Goal: Use online tool/utility: Utilize a website feature to perform a specific function

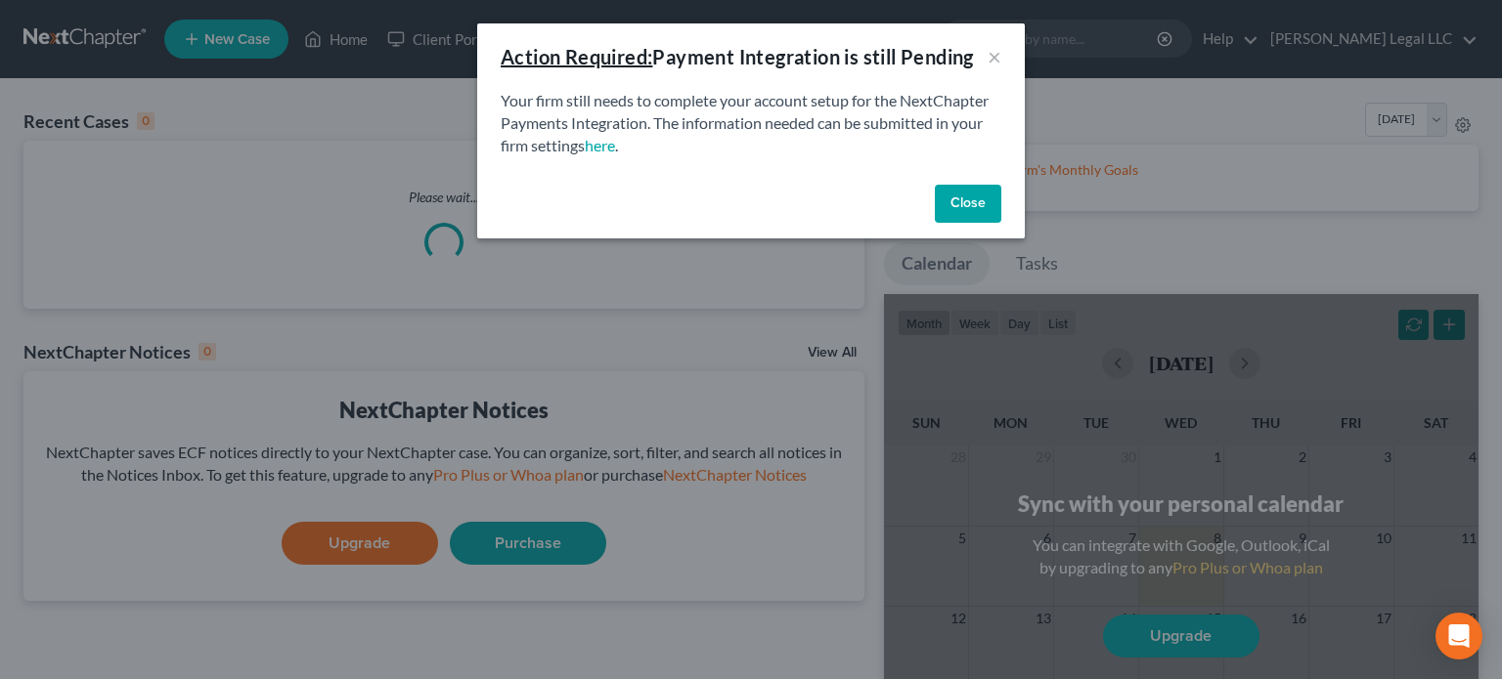
click at [993, 202] on button "Close" at bounding box center [968, 204] width 66 height 39
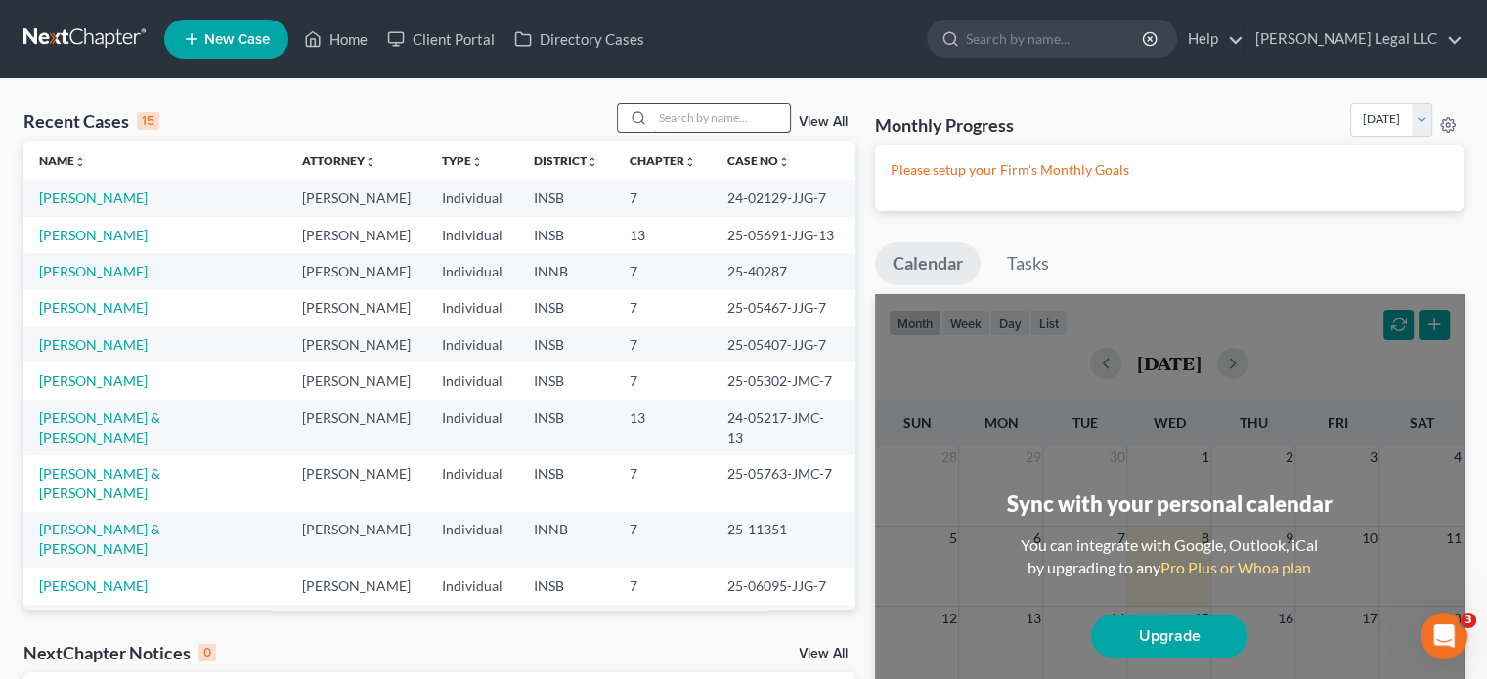
click at [682, 121] on input "search" at bounding box center [721, 118] width 137 height 28
type input "[PERSON_NAME]"
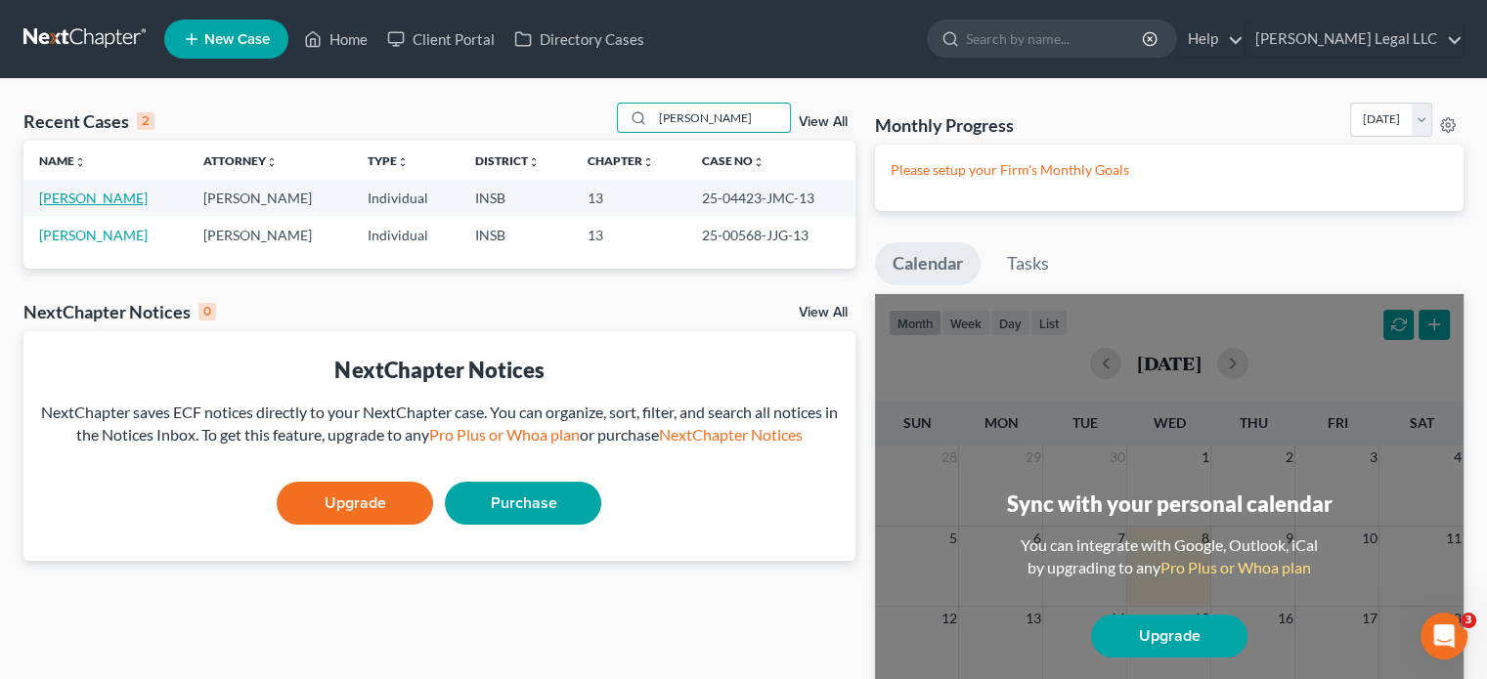
click at [84, 196] on link "[PERSON_NAME]" at bounding box center [93, 198] width 109 height 17
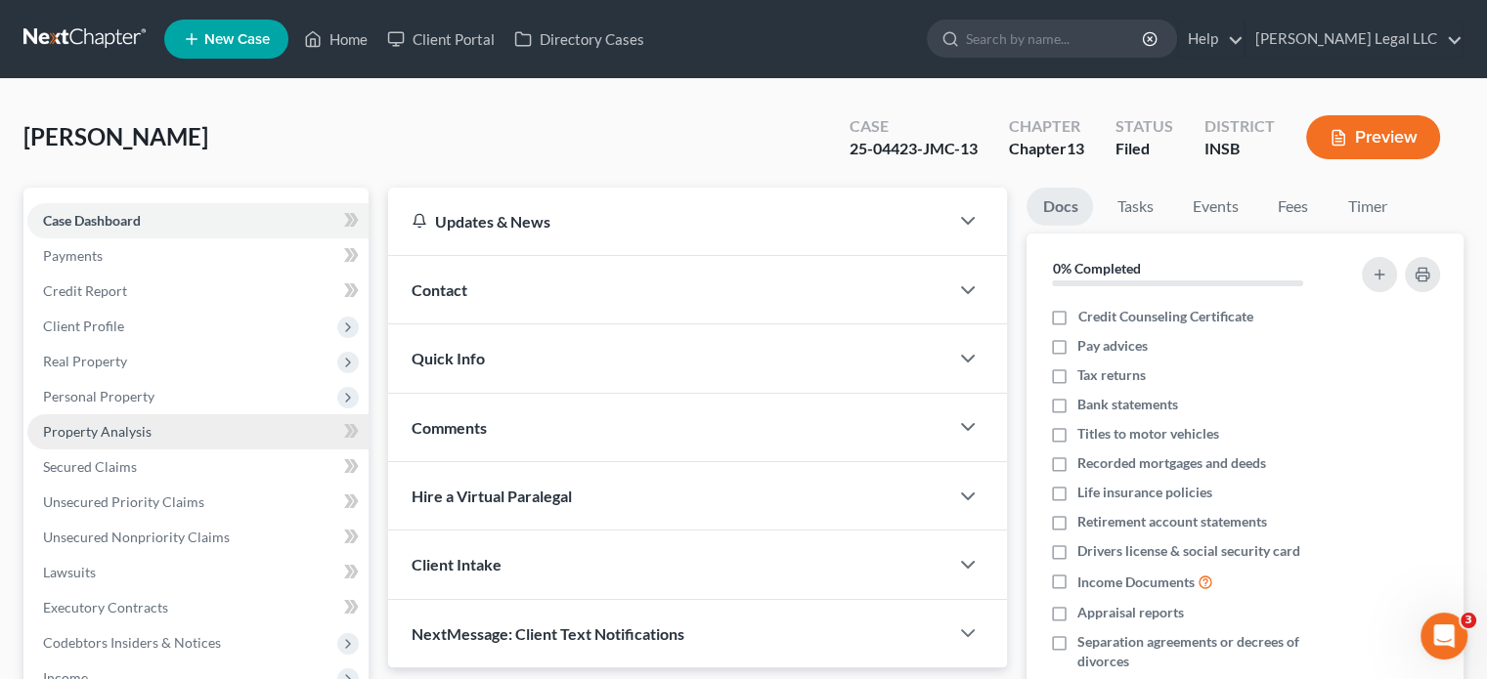
click at [103, 437] on span "Property Analysis" at bounding box center [97, 431] width 109 height 17
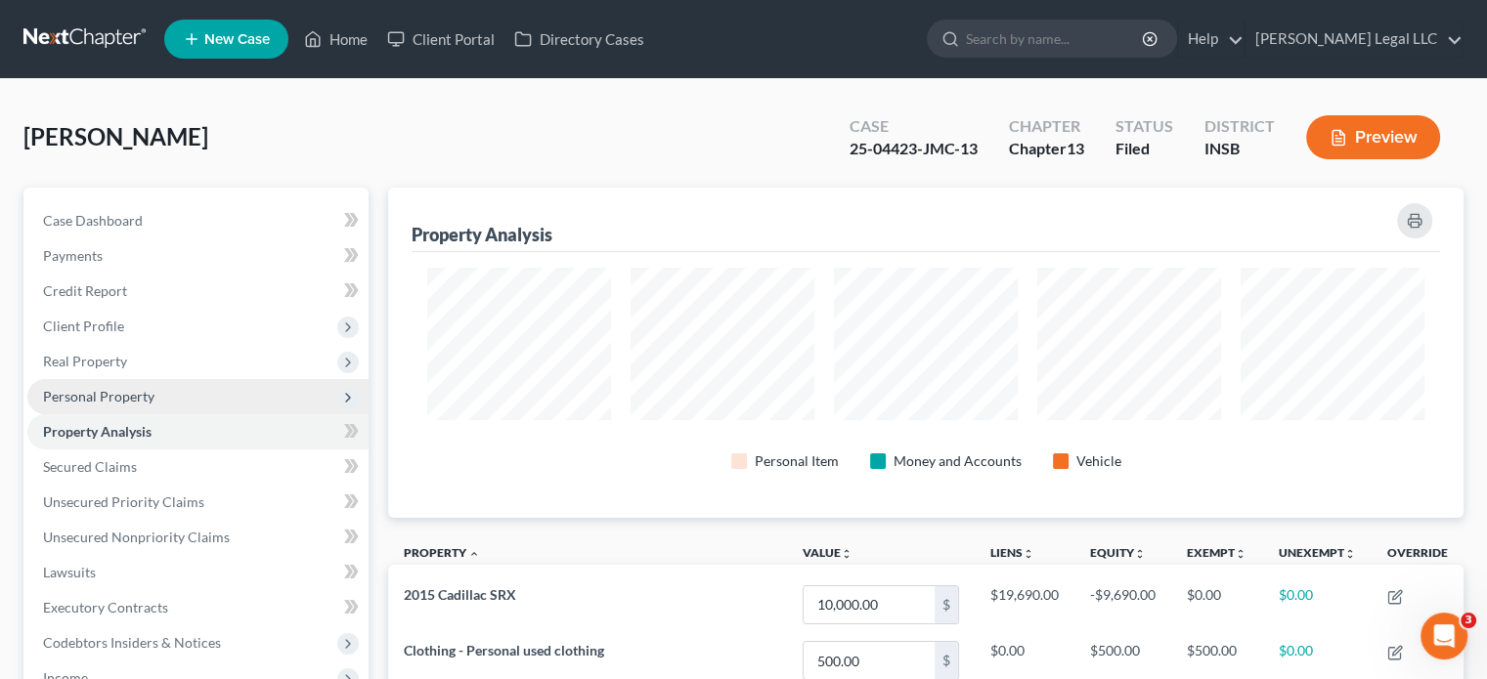
scroll to position [330, 1074]
click at [106, 398] on span "Personal Property" at bounding box center [98, 396] width 111 height 17
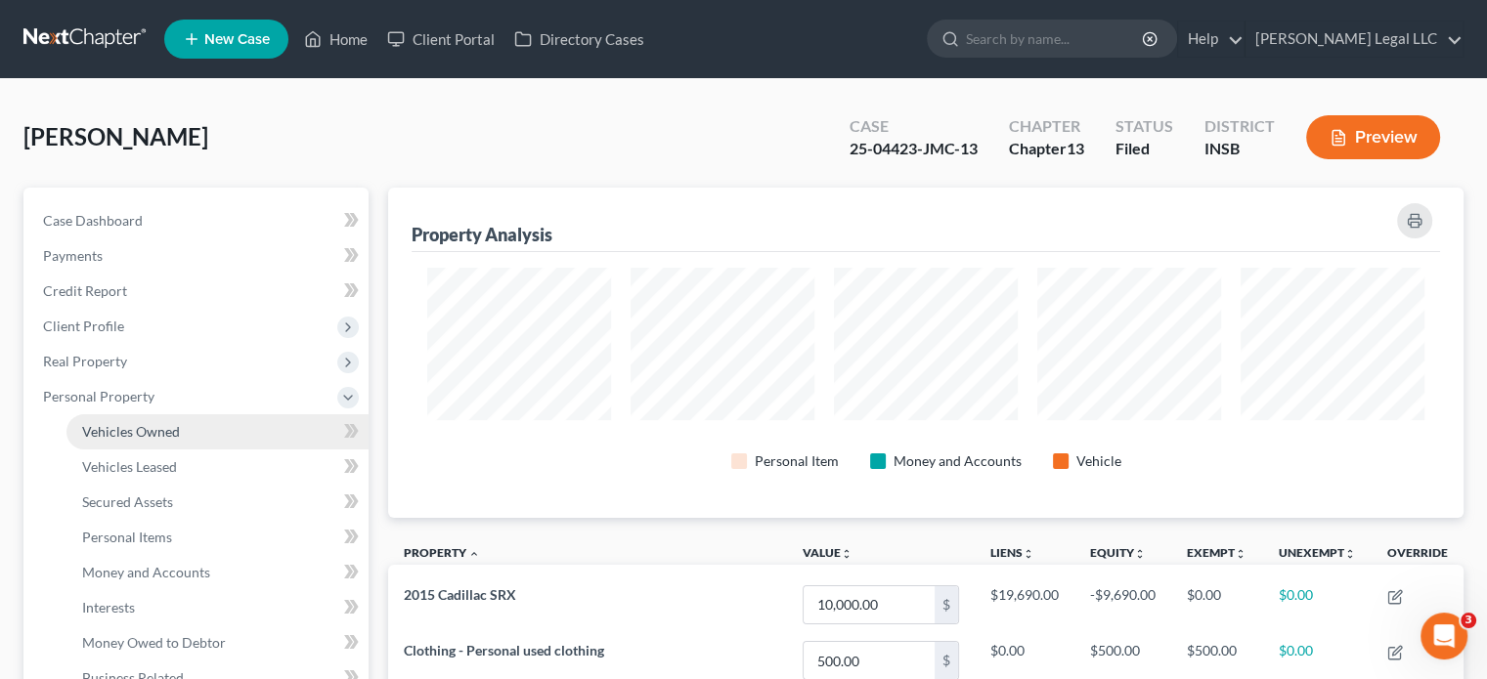
click at [104, 436] on span "Vehicles Owned" at bounding box center [131, 431] width 98 height 17
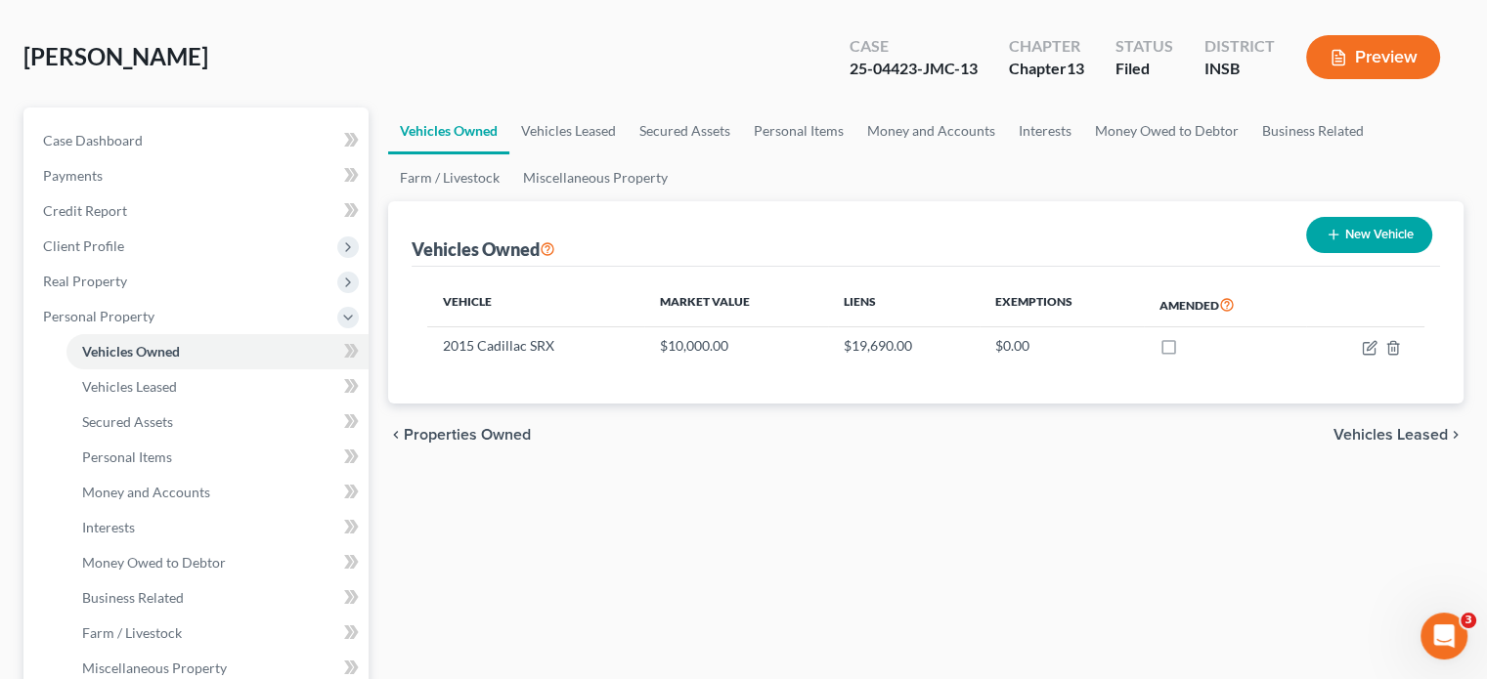
scroll to position [196, 0]
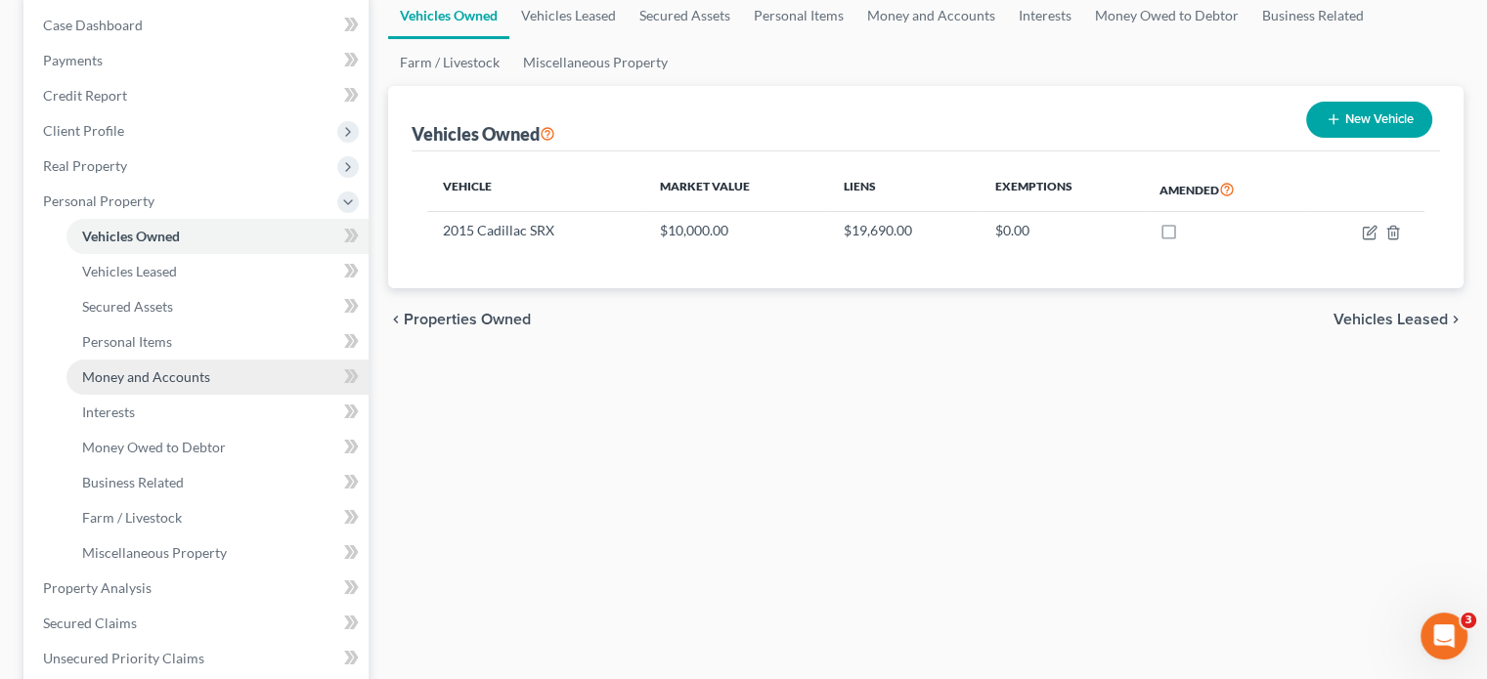
click at [110, 382] on span "Money and Accounts" at bounding box center [146, 377] width 128 height 17
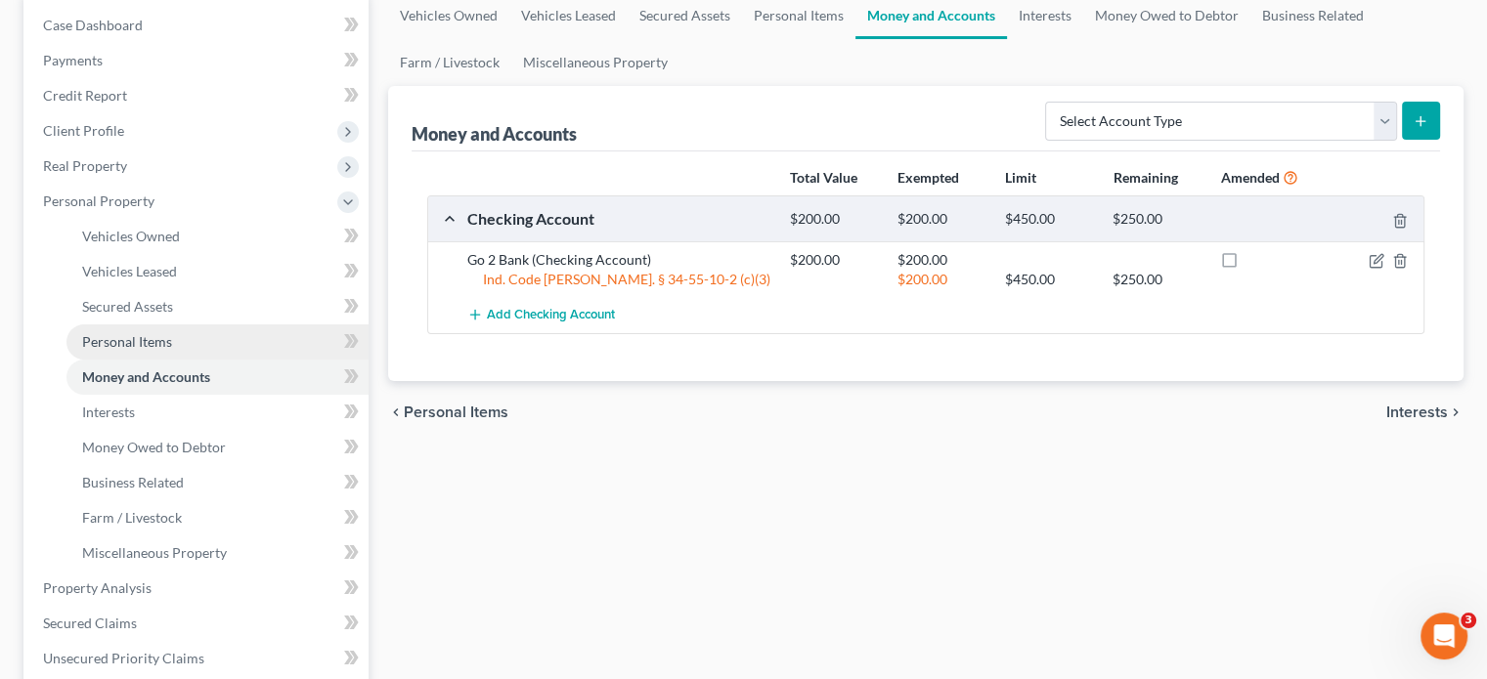
click at [110, 348] on span "Personal Items" at bounding box center [127, 341] width 90 height 17
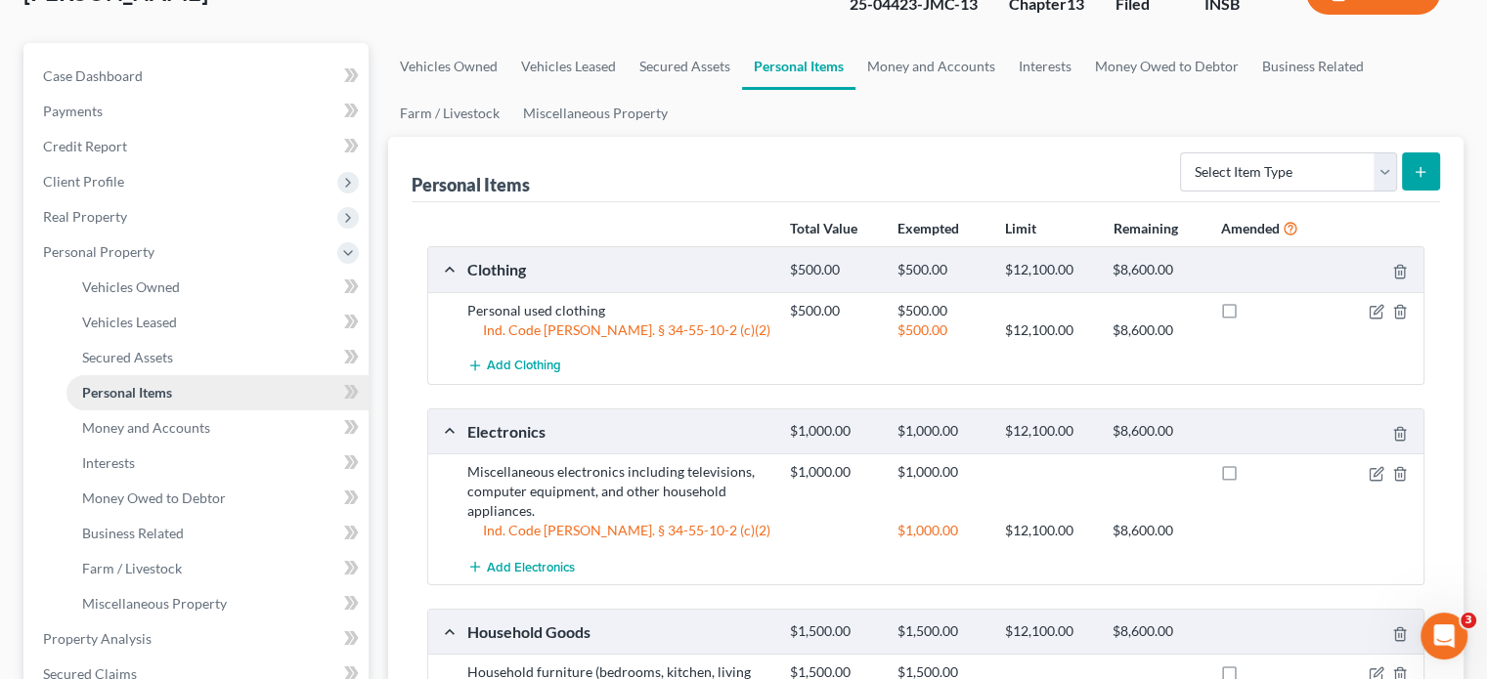
scroll to position [391, 0]
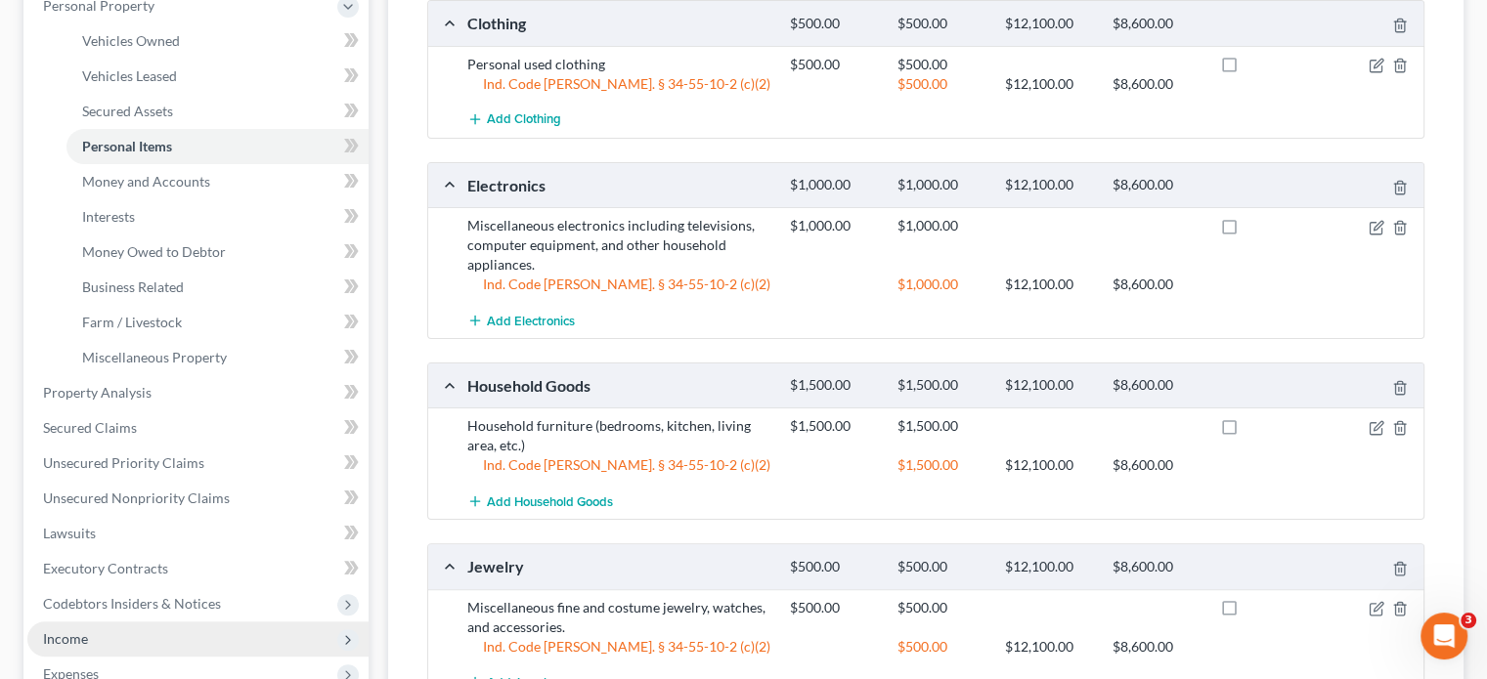
click at [73, 636] on span "Income" at bounding box center [65, 639] width 45 height 17
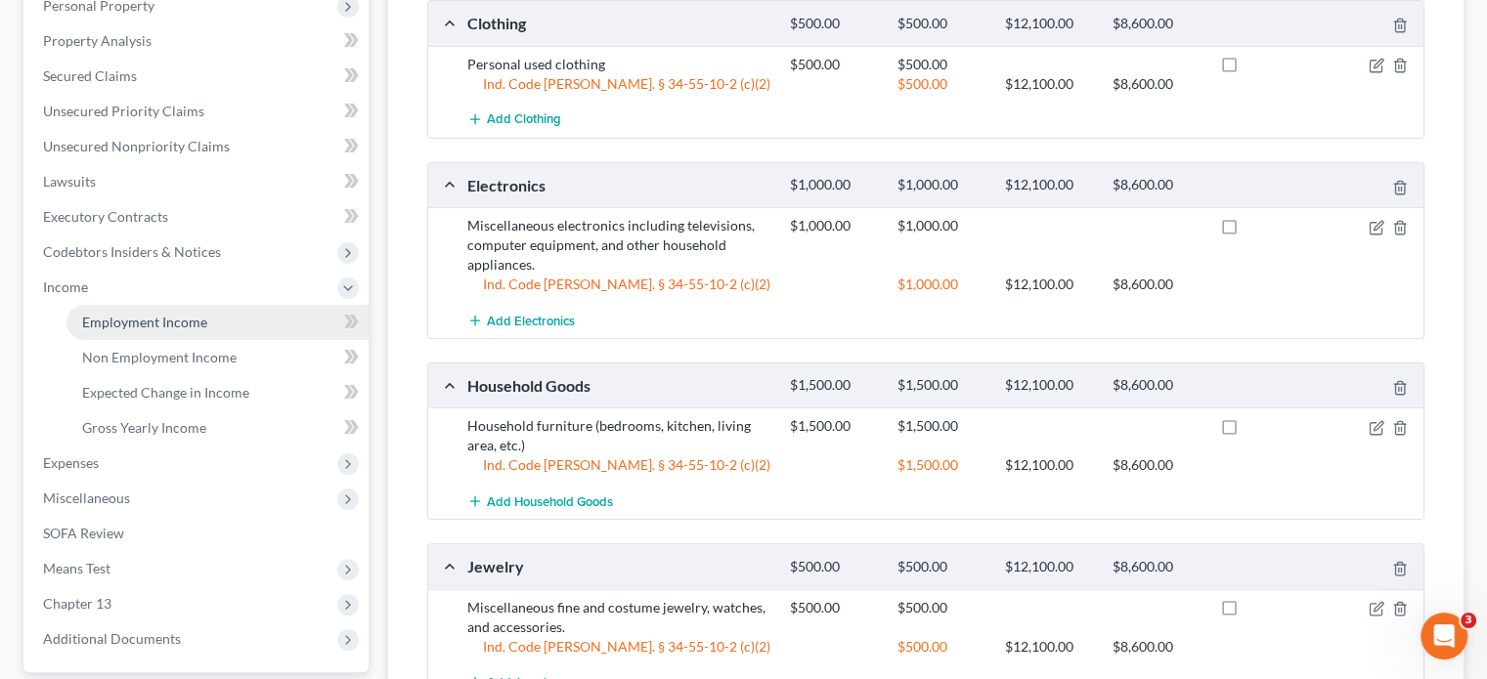
click at [143, 323] on span "Employment Income" at bounding box center [144, 322] width 125 height 17
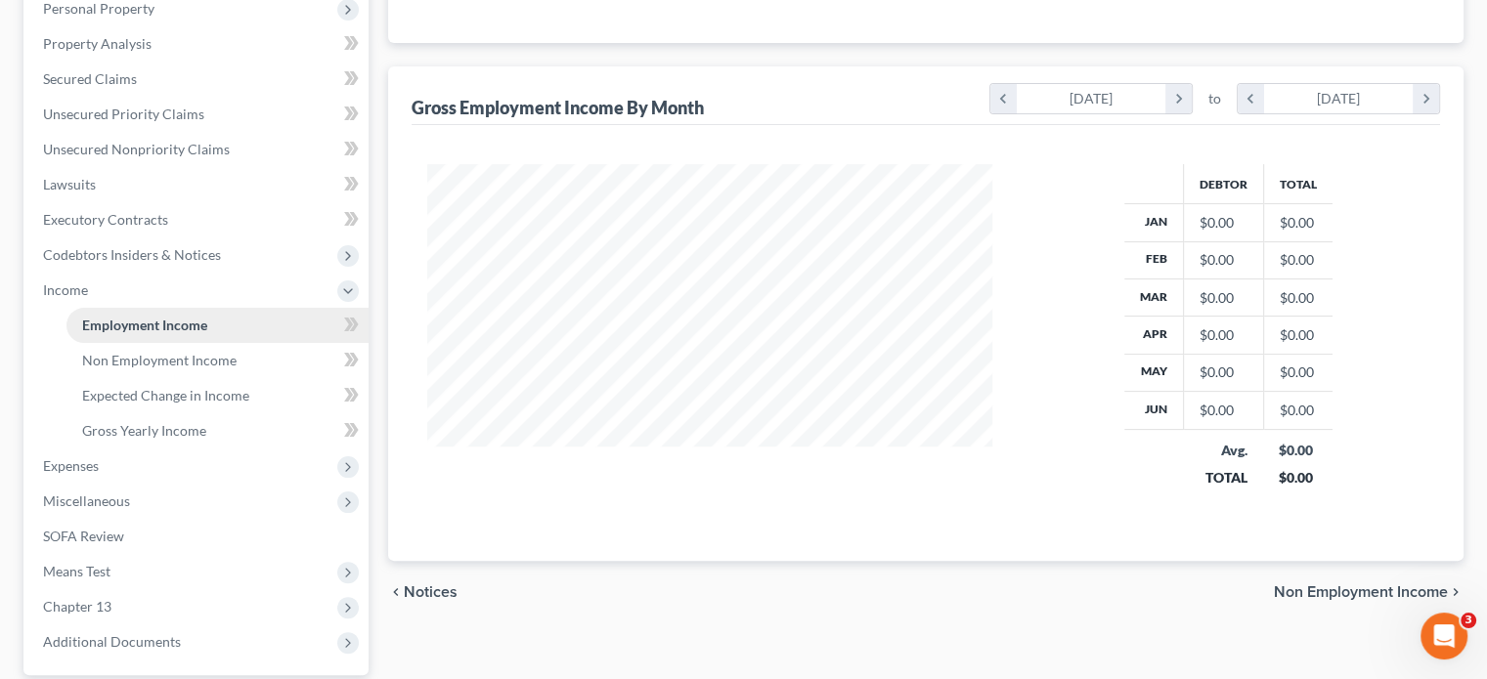
scroll to position [391, 0]
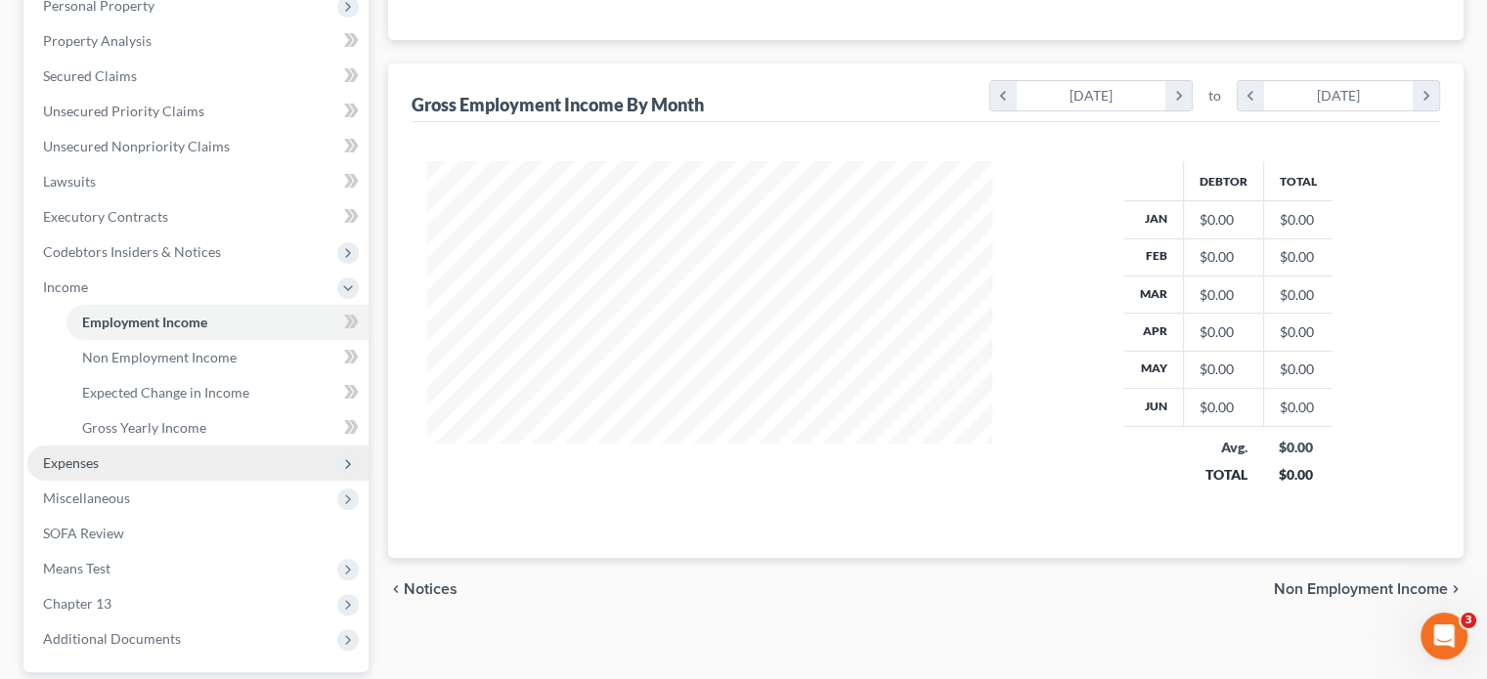
click at [90, 474] on span "Expenses" at bounding box center [197, 463] width 341 height 35
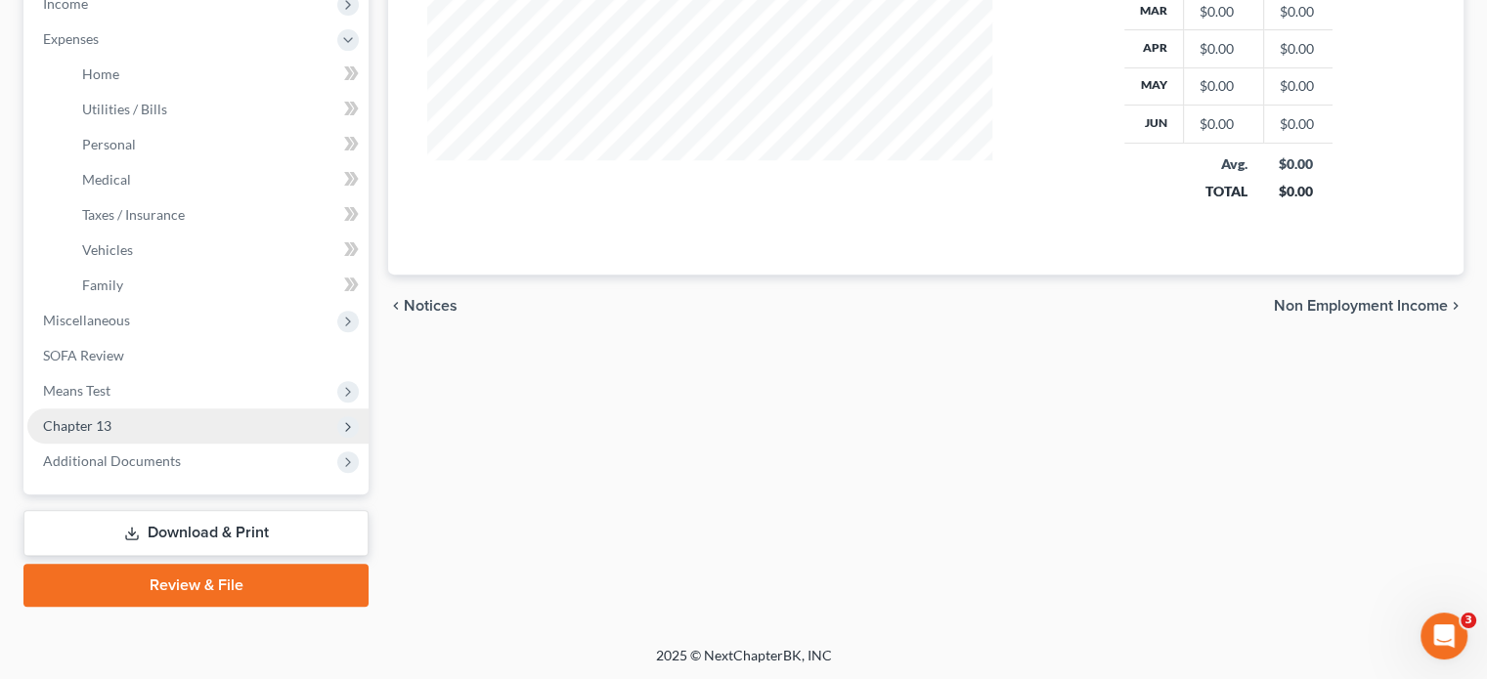
click at [76, 437] on span "Chapter 13" at bounding box center [197, 426] width 341 height 35
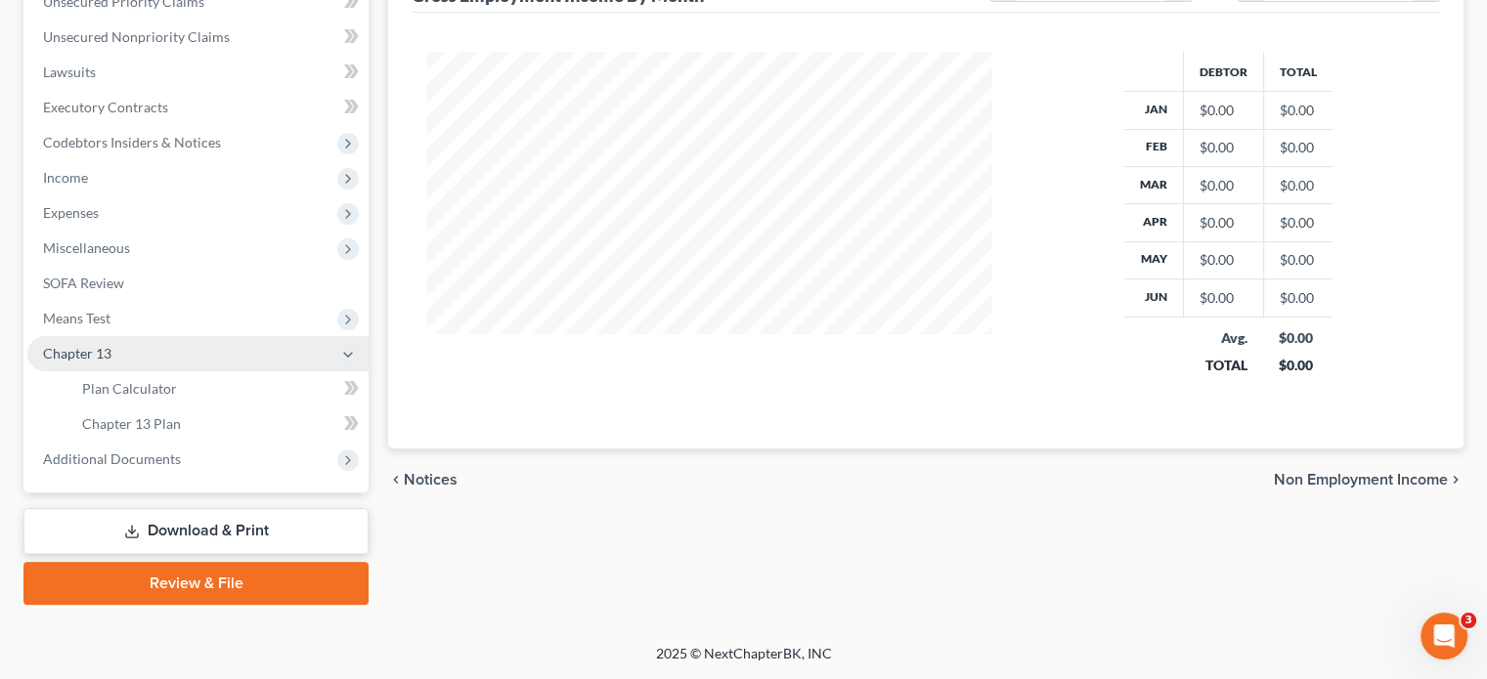
scroll to position [499, 0]
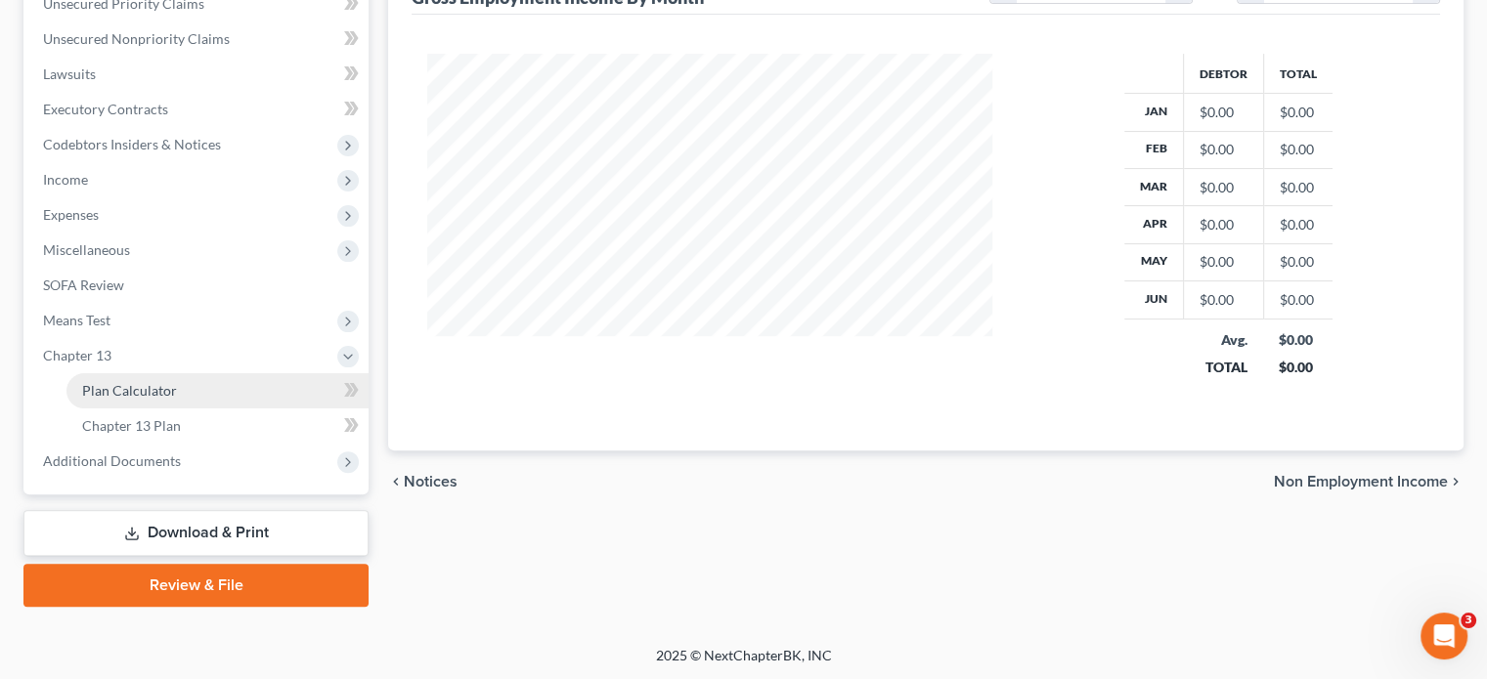
click at [108, 386] on span "Plan Calculator" at bounding box center [129, 390] width 95 height 17
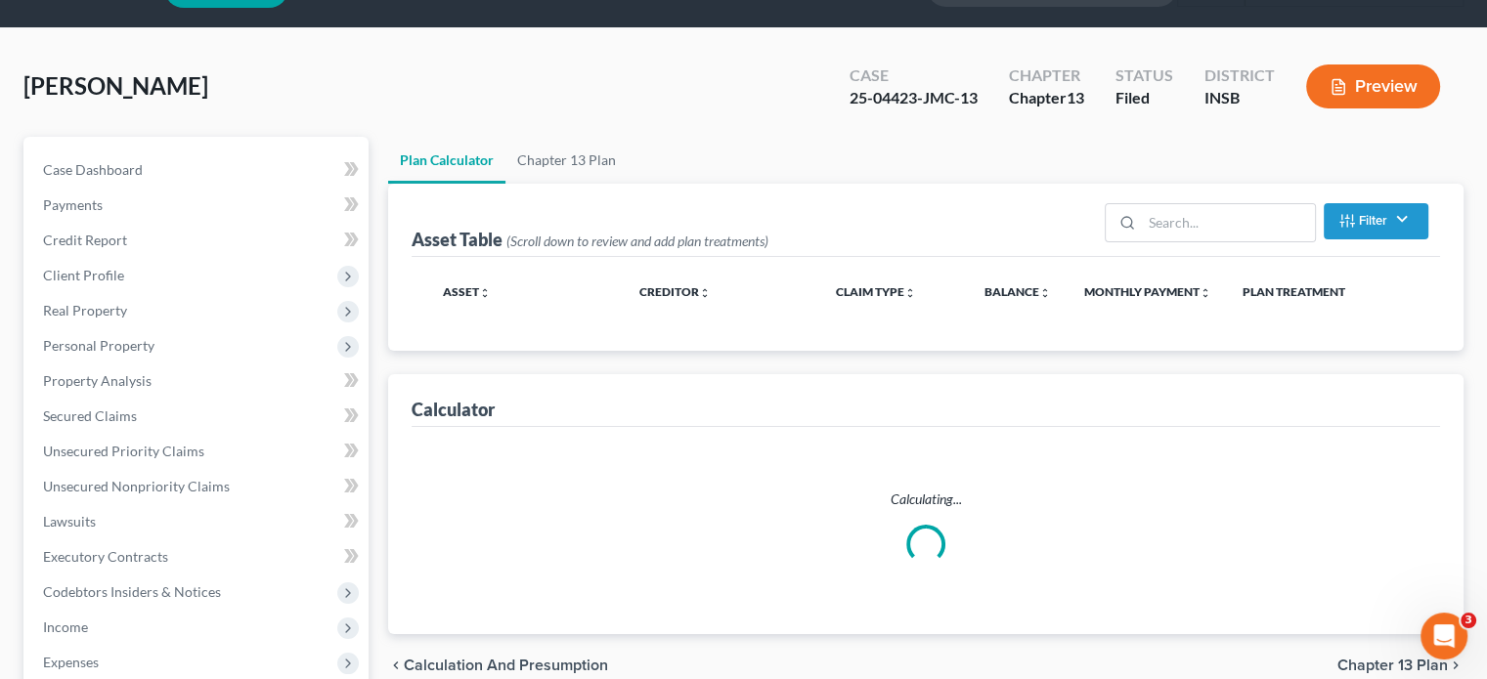
scroll to position [5, 0]
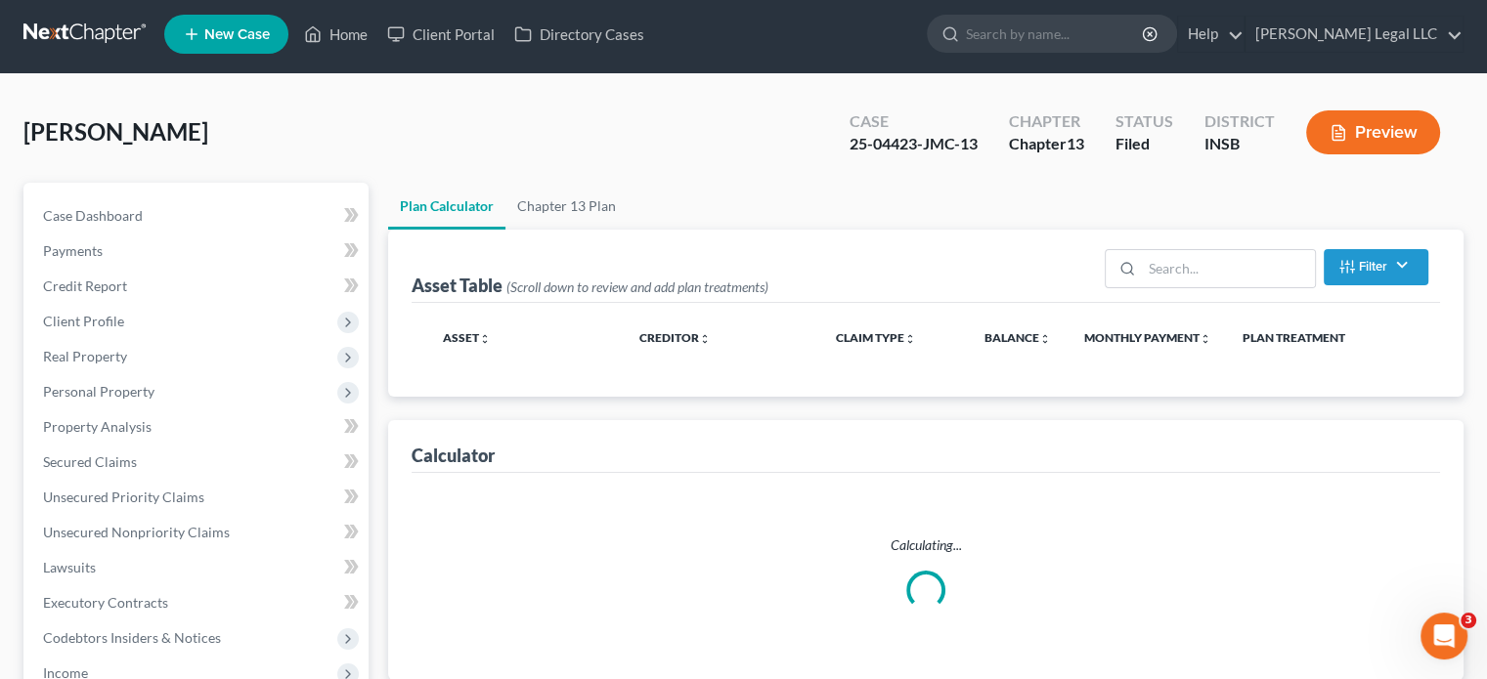
select select "59"
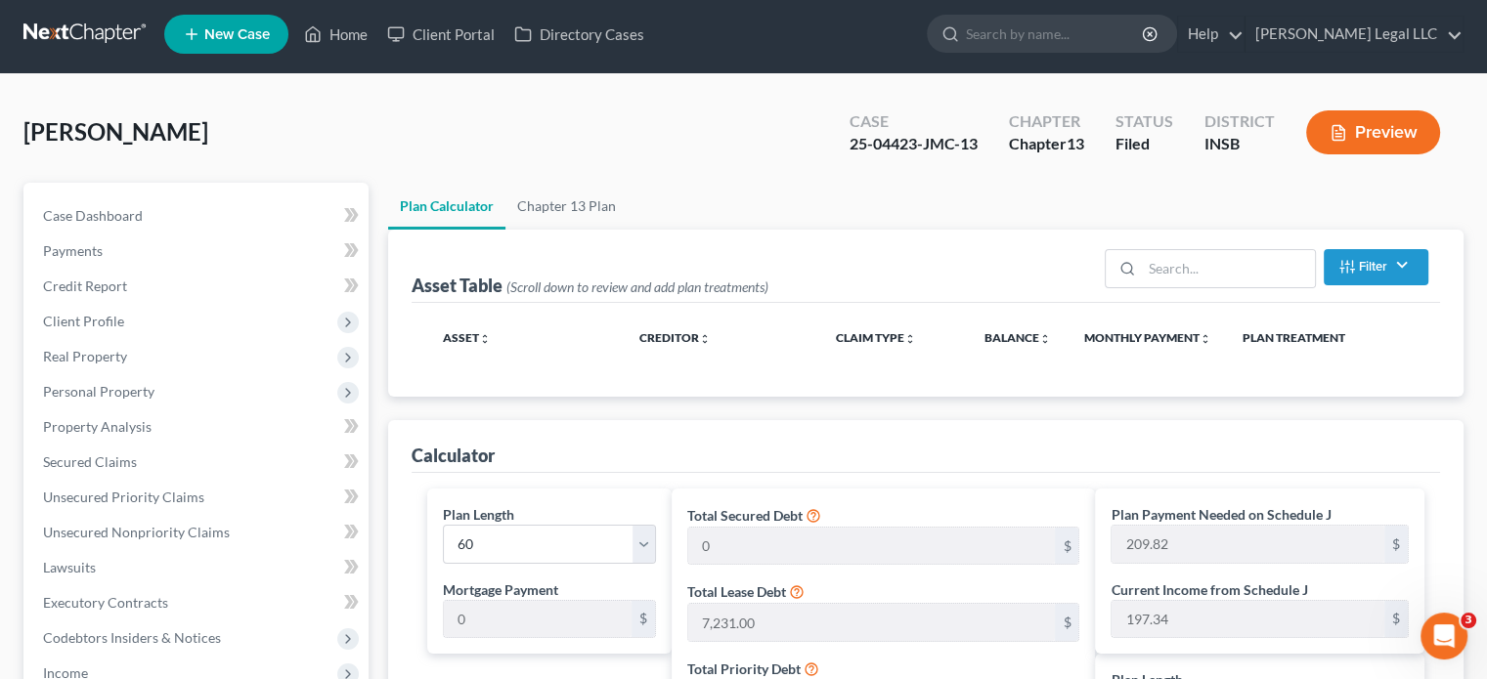
scroll to position [0, 0]
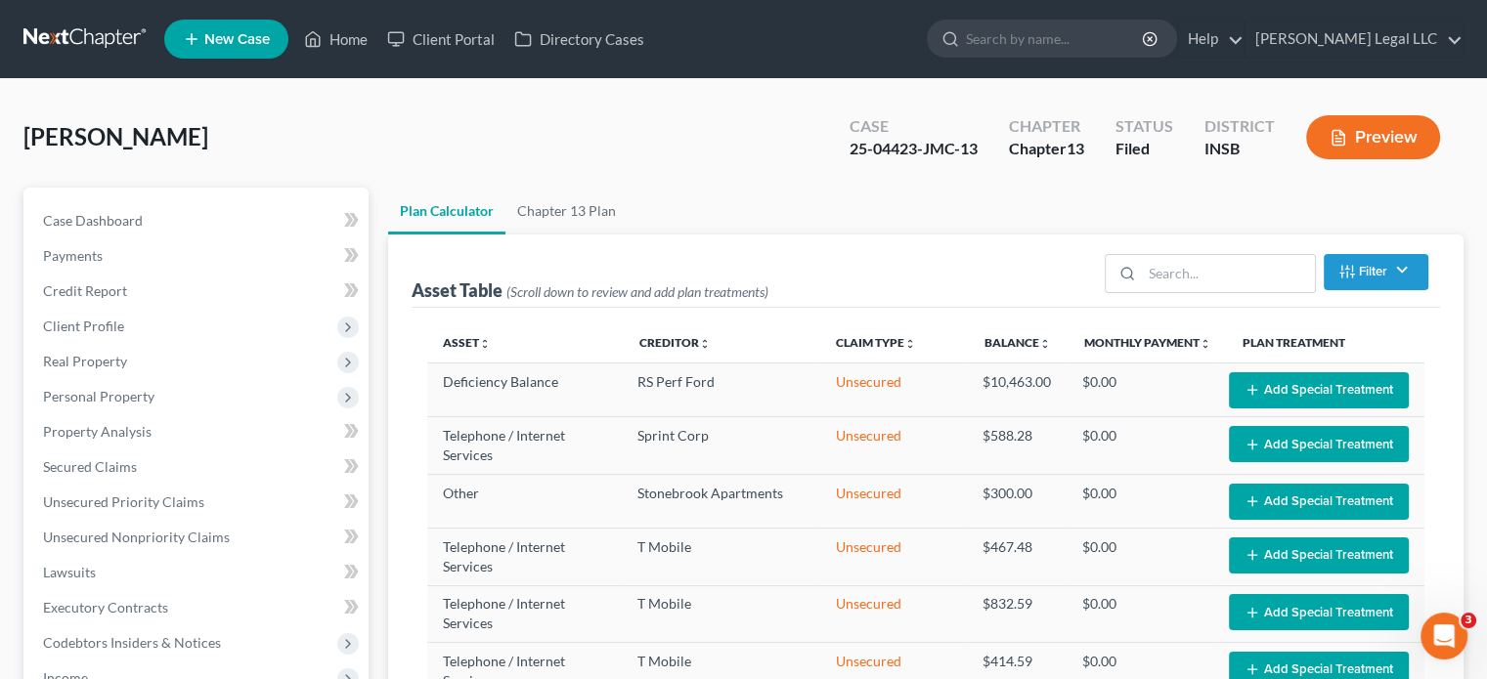
select select "59"
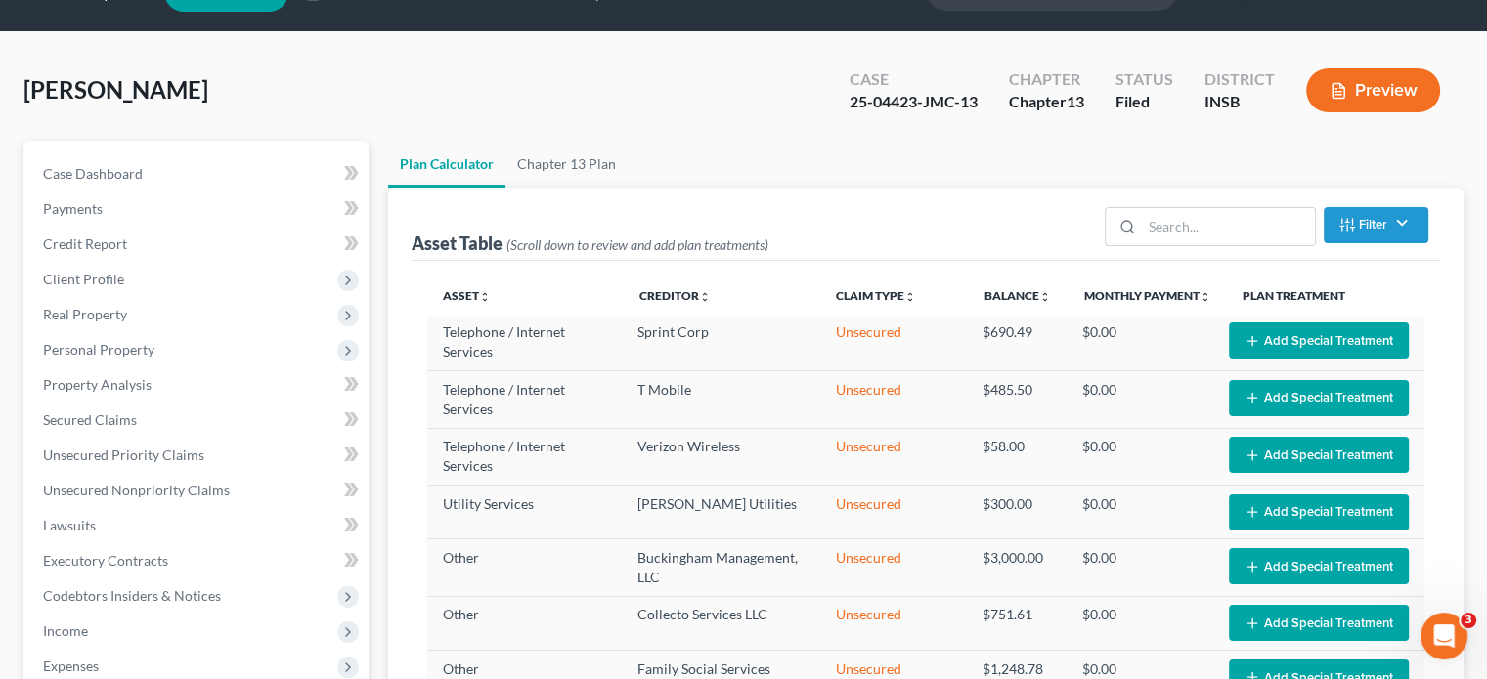
scroll to position [1571, 0]
